Goal: Information Seeking & Learning: Learn about a topic

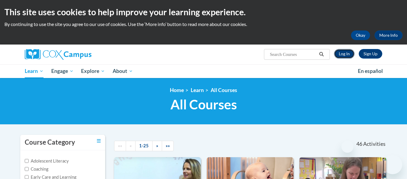
click at [347, 55] on link "Log In" at bounding box center [344, 54] width 21 height 10
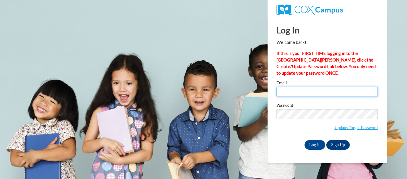
click at [300, 92] on input "Email" at bounding box center [327, 91] width 101 height 10
type input "brianah.parrott27@buckeyehillscc.net"
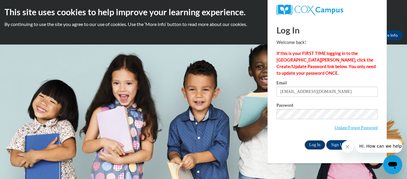
click at [313, 146] on input "Log In" at bounding box center [315, 145] width 21 height 10
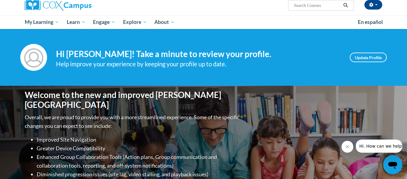
scroll to position [49, 0]
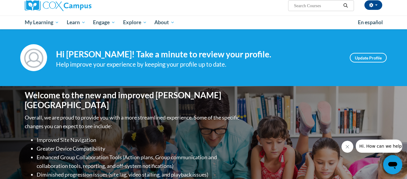
click at [316, 8] on input "Search..." at bounding box center [318, 5] width 48 height 7
type input "transforming"
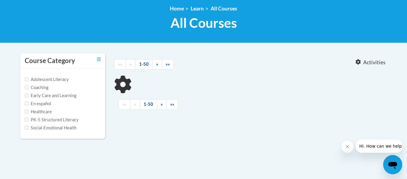
type input "transforming"
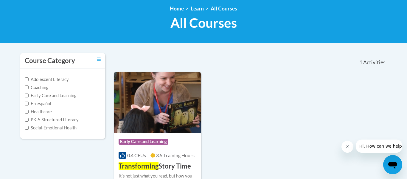
click at [158, 167] on h3 "Transforming Story Time" at bounding box center [155, 165] width 72 height 9
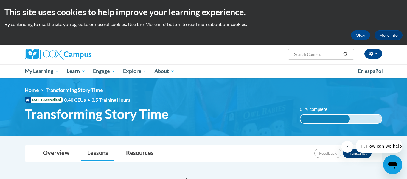
click at [347, 144] on icon "Close message from company" at bounding box center [347, 146] width 5 height 5
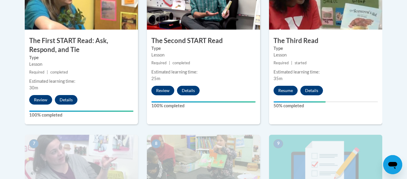
scroll to position [395, 0]
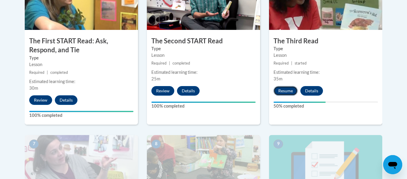
click at [279, 91] on button "Resume" at bounding box center [286, 91] width 24 height 10
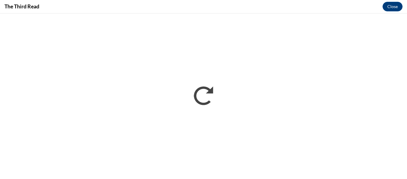
scroll to position [0, 0]
